Goal: Task Accomplishment & Management: Manage account settings

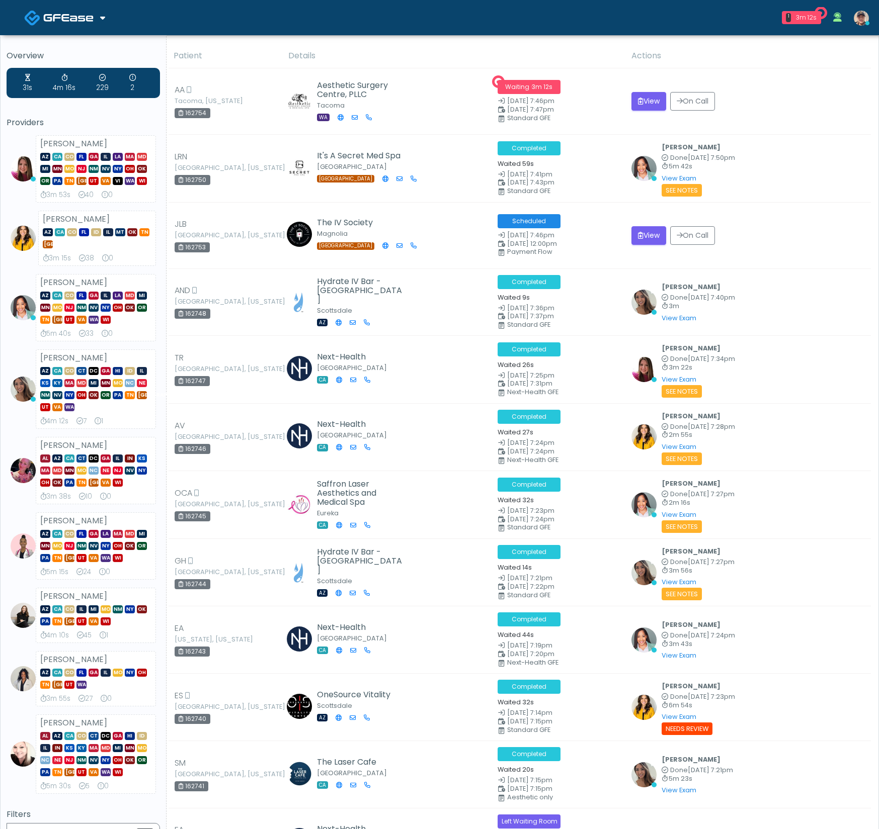
click at [92, 15] on img at bounding box center [68, 18] width 50 height 10
click at [91, 51] on link "Docovia Staffing" at bounding box center [69, 52] width 104 height 24
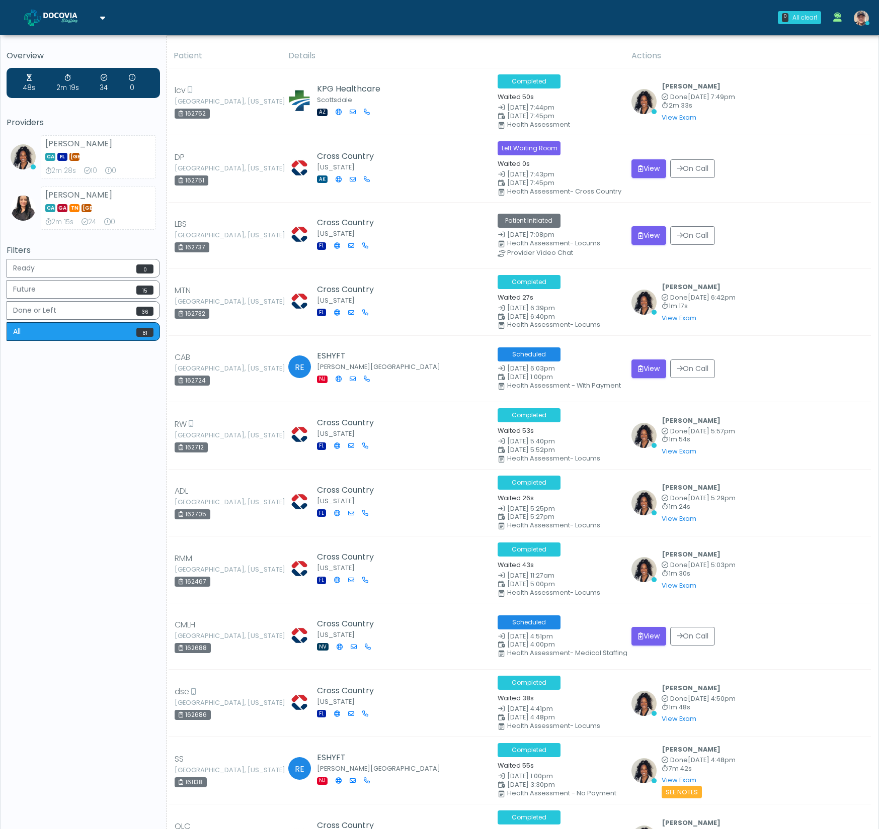
click at [76, 17] on img at bounding box center [68, 18] width 50 height 10
click at [64, 74] on link "GFEase" at bounding box center [69, 76] width 104 height 24
click at [80, 21] on img at bounding box center [68, 18] width 50 height 10
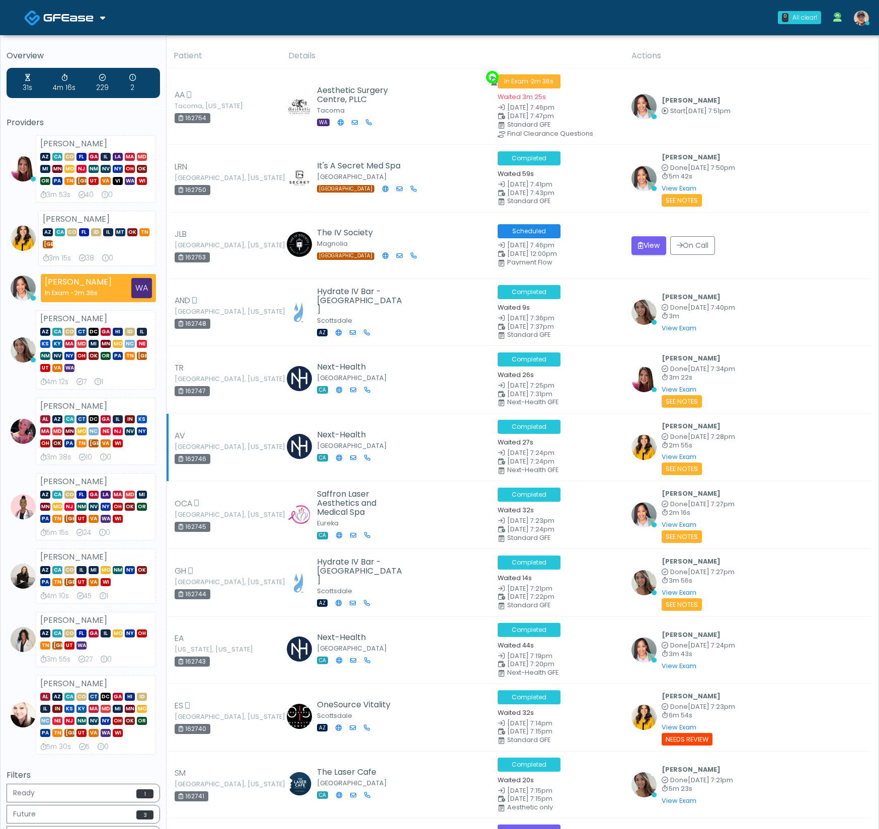
click at [858, 436] on div "[PERSON_NAME] Done [DATE] 7:28pm 2m 55s View Exam | Unreview See Notes" at bounding box center [747, 447] width 233 height 55
click at [862, 16] on img at bounding box center [861, 18] width 15 height 15
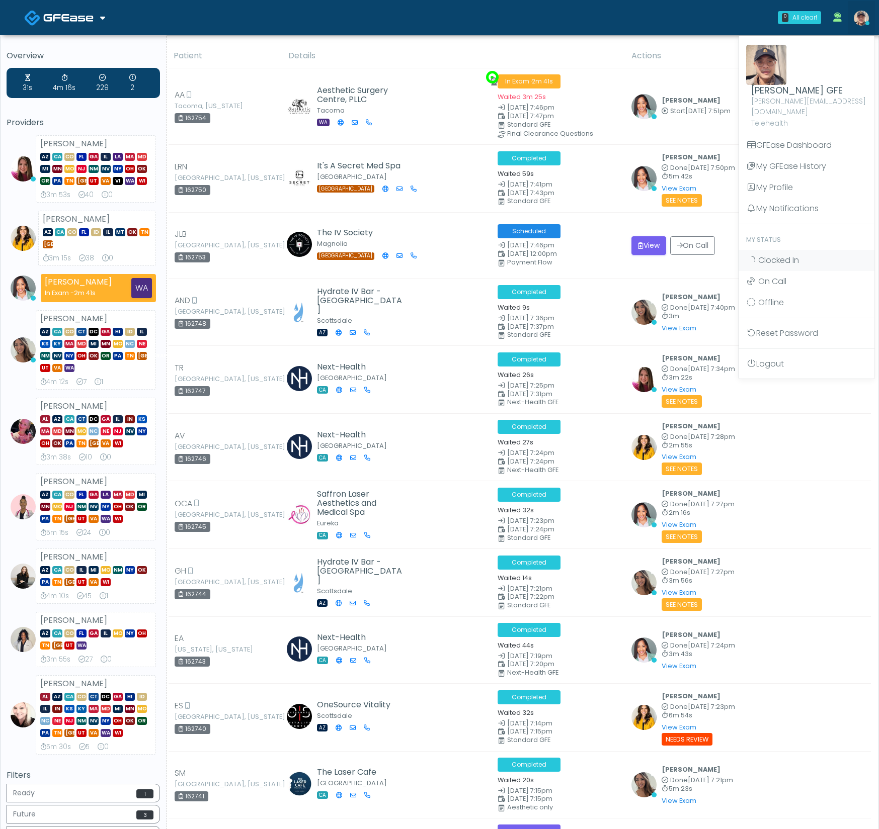
click at [862, 16] on img at bounding box center [861, 18] width 15 height 15
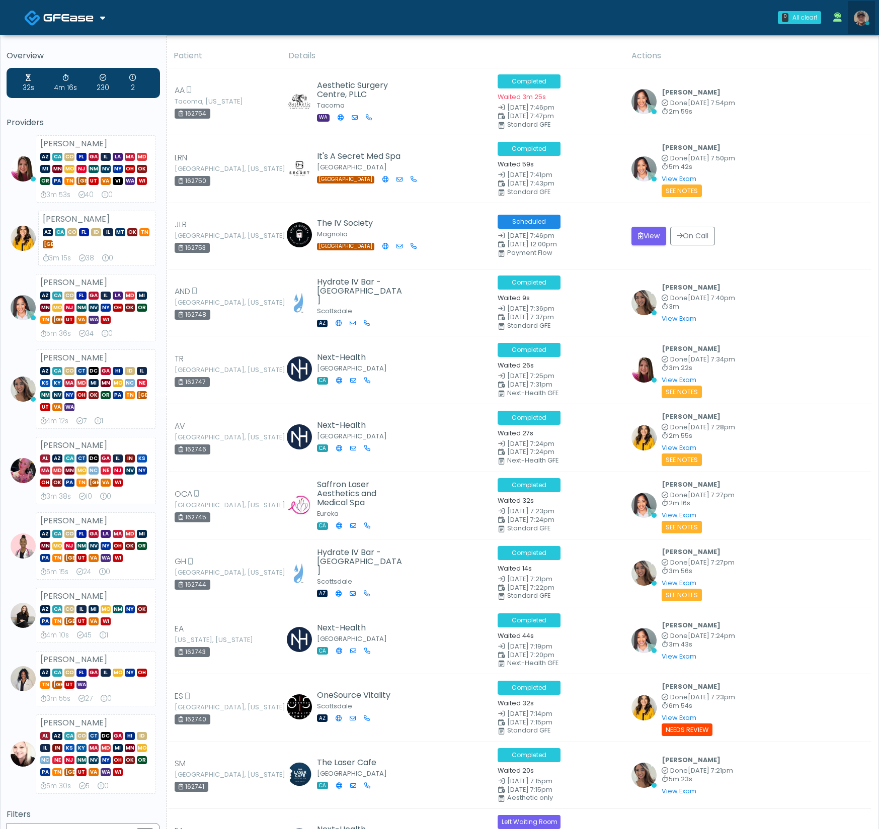
click at [867, 17] on img at bounding box center [861, 18] width 15 height 15
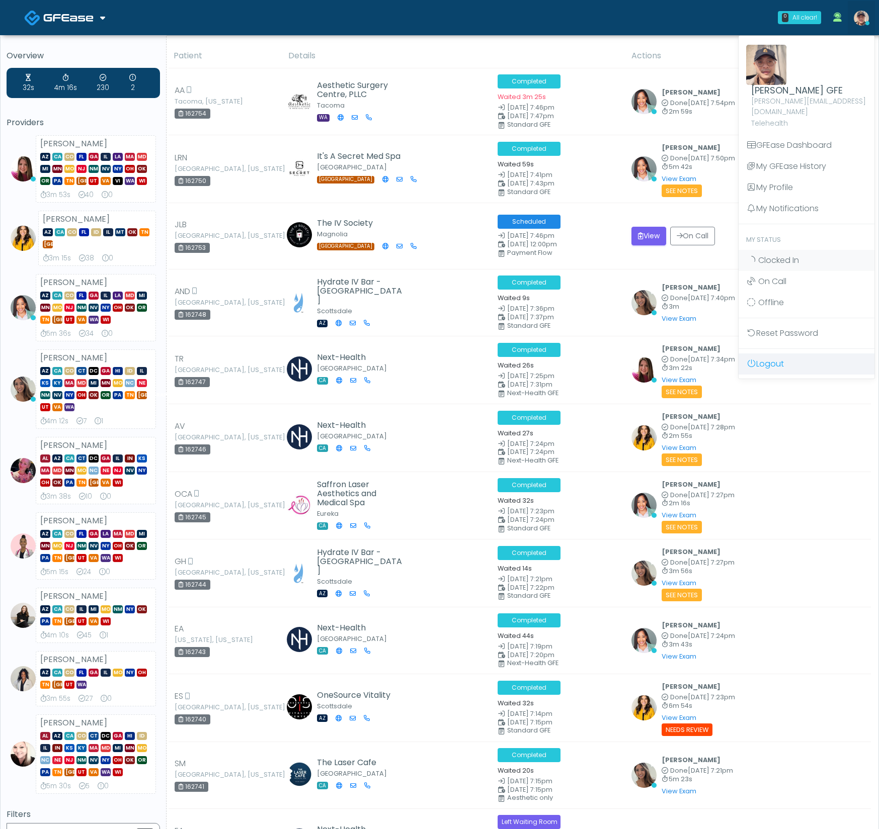
click at [814, 354] on link "Logout" at bounding box center [806, 364] width 136 height 21
